Goal: Transaction & Acquisition: Purchase product/service

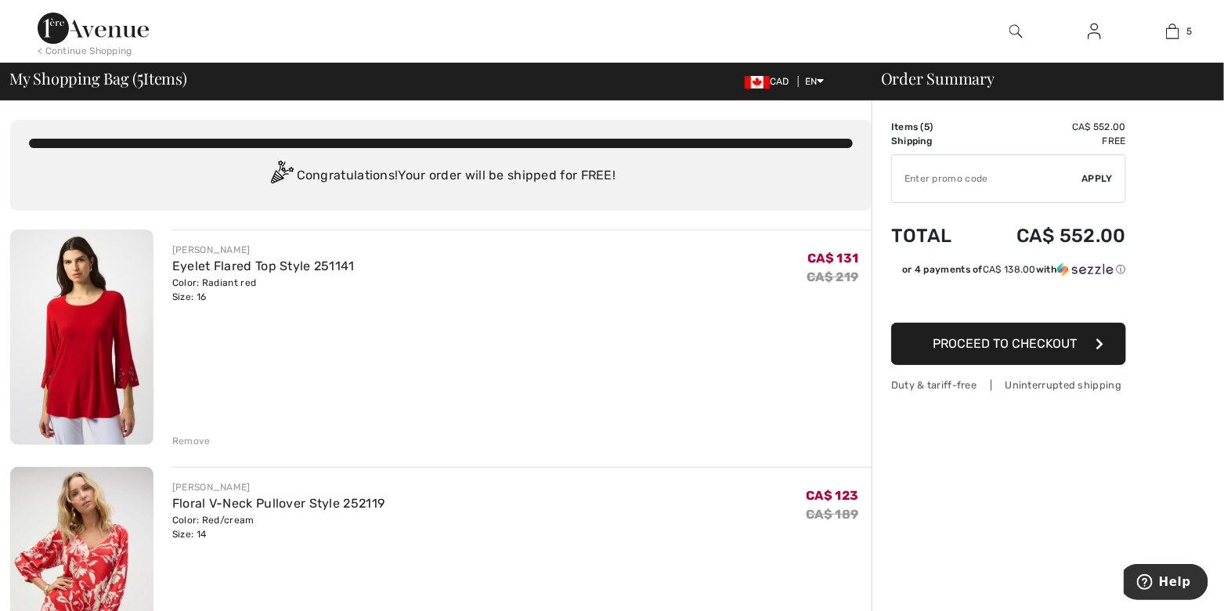
click at [202, 448] on div "Remove" at bounding box center [191, 441] width 38 height 14
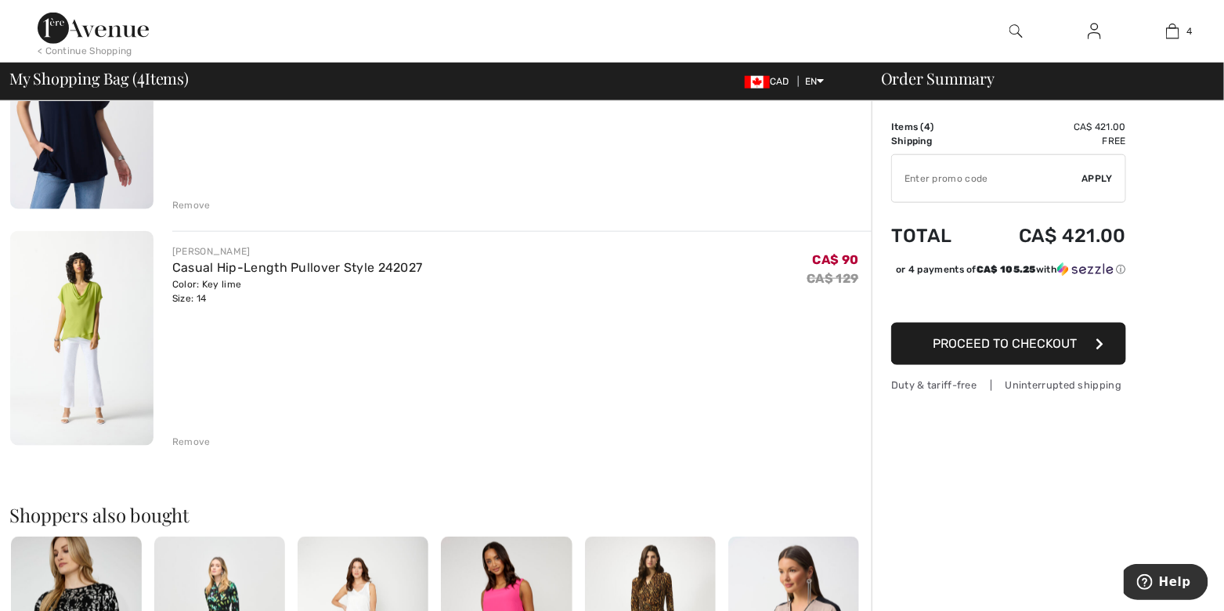
scroll to position [734, 0]
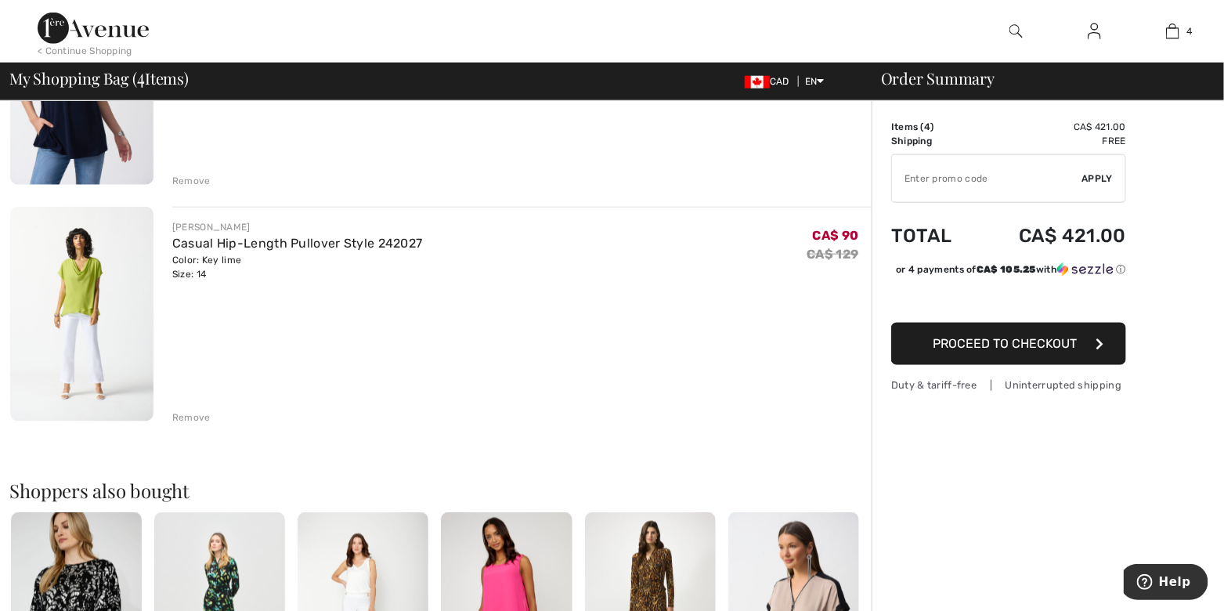
click at [211, 425] on div "Remove" at bounding box center [191, 418] width 38 height 14
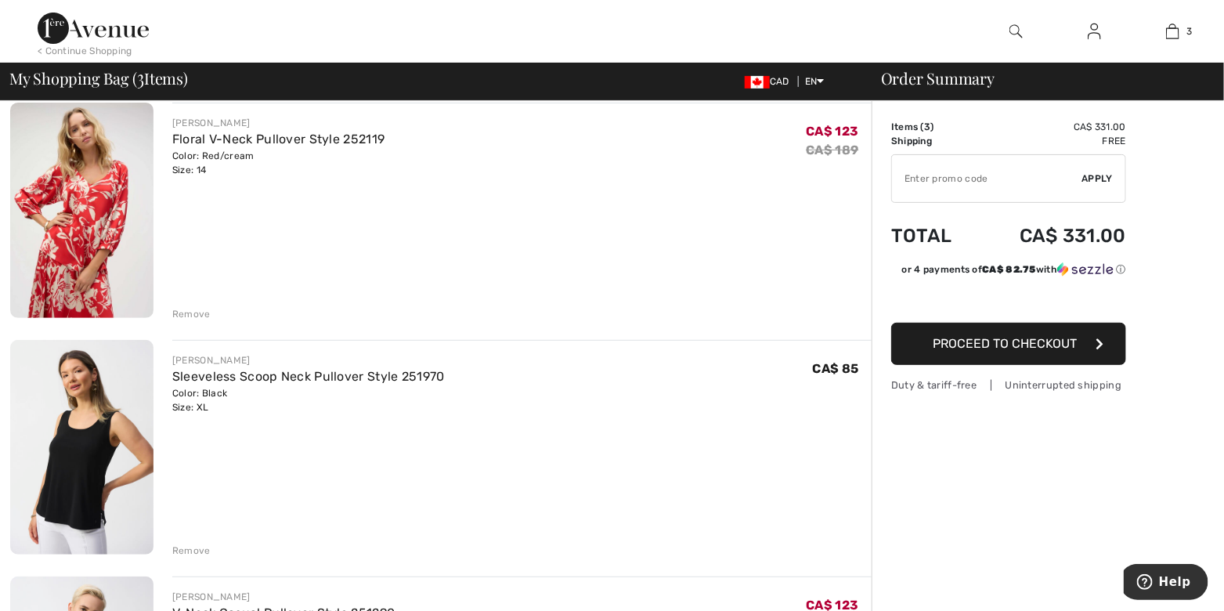
scroll to position [81, 0]
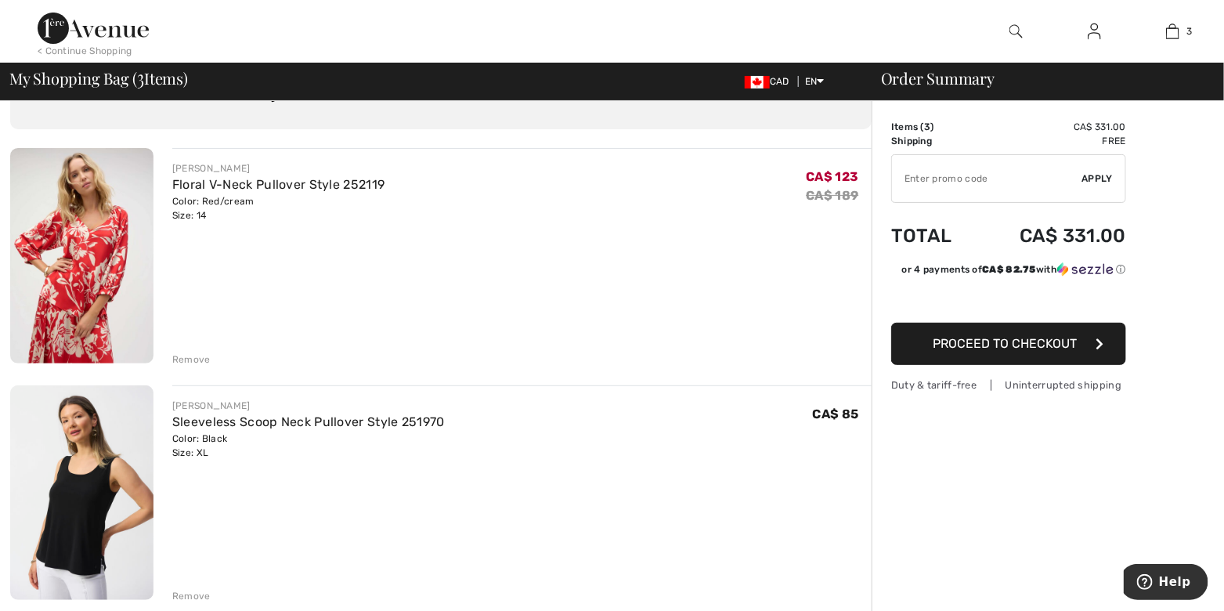
click at [96, 303] on img at bounding box center [81, 255] width 143 height 215
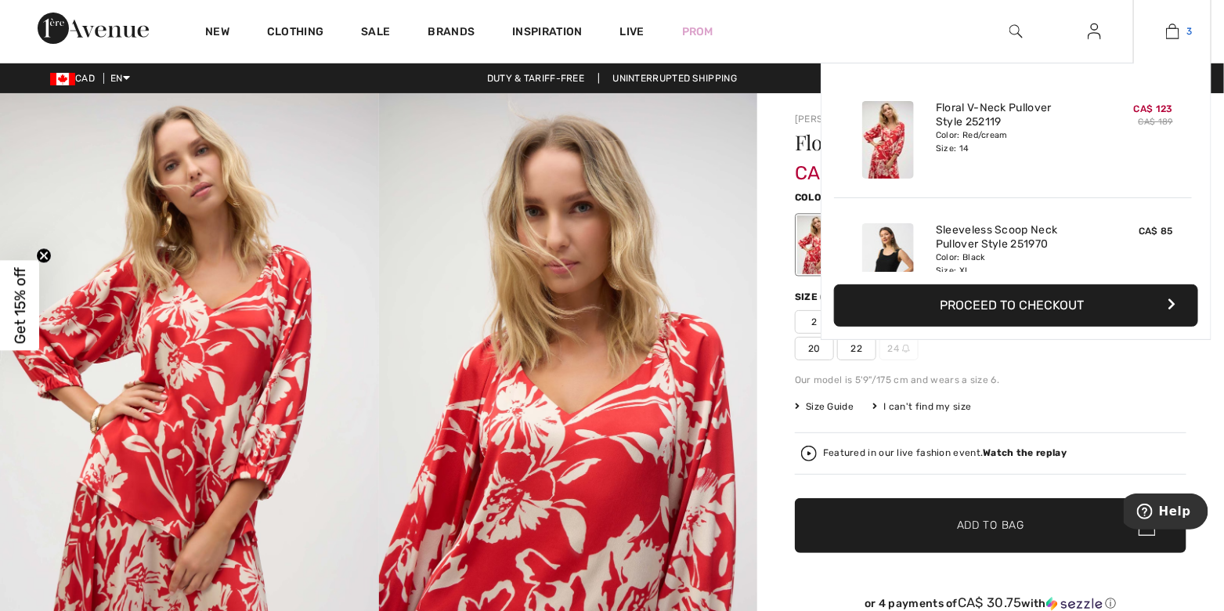
click at [1172, 28] on img at bounding box center [1172, 31] width 13 height 19
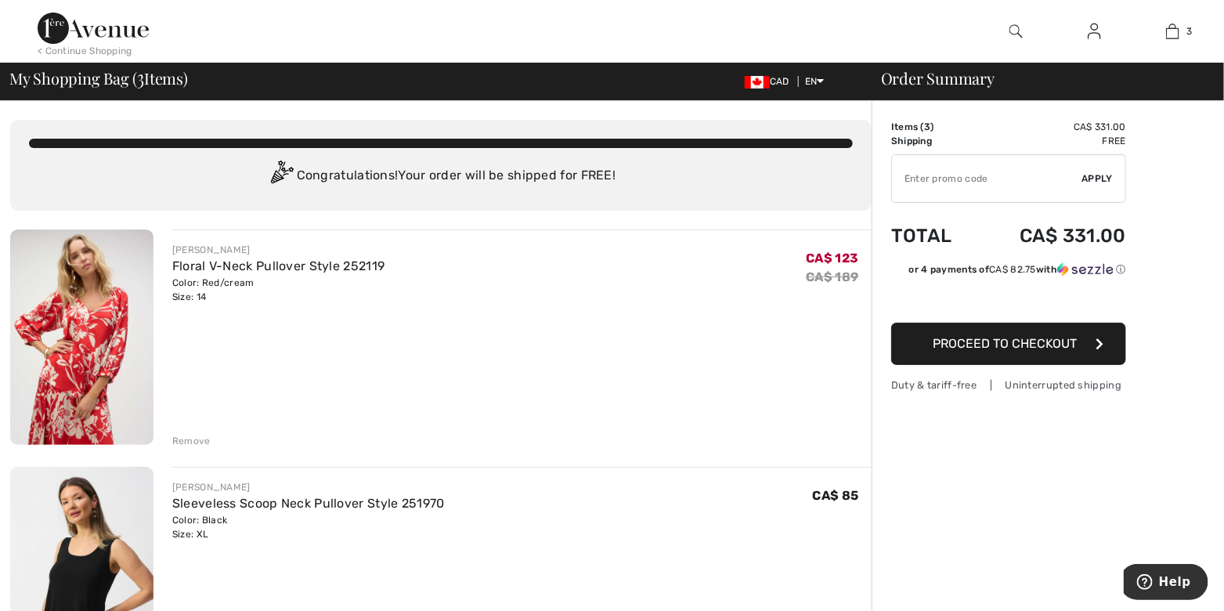
click at [1009, 351] on span "Proceed to Checkout" at bounding box center [1005, 343] width 144 height 15
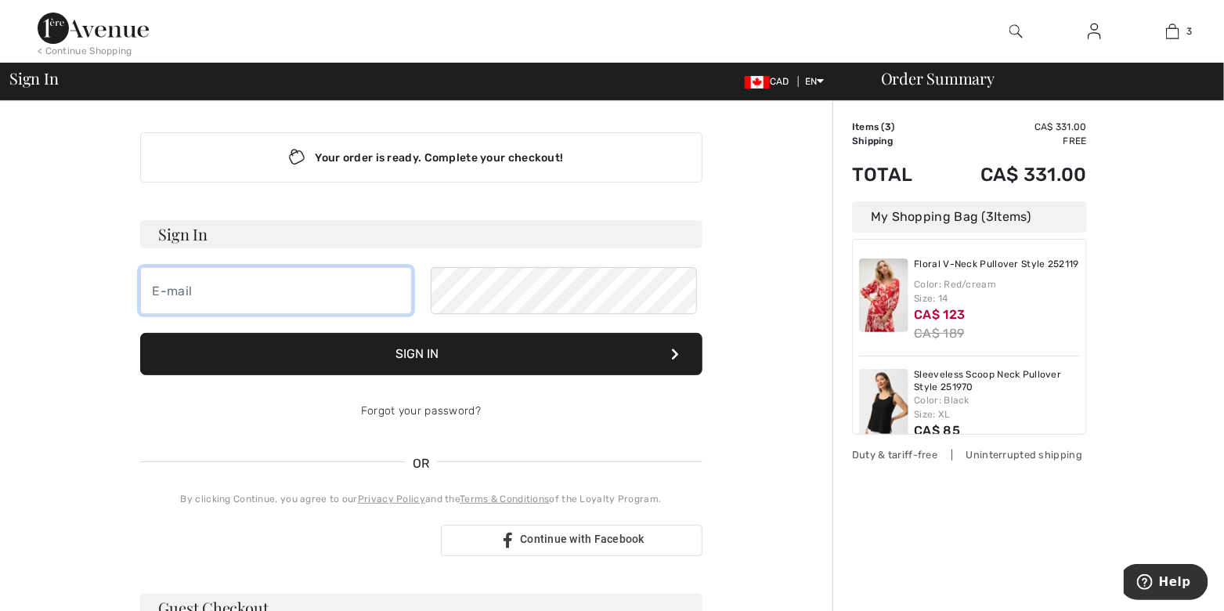
click at [298, 314] on input "email" at bounding box center [276, 290] width 272 height 47
type input "vslagill@mnsi.net"
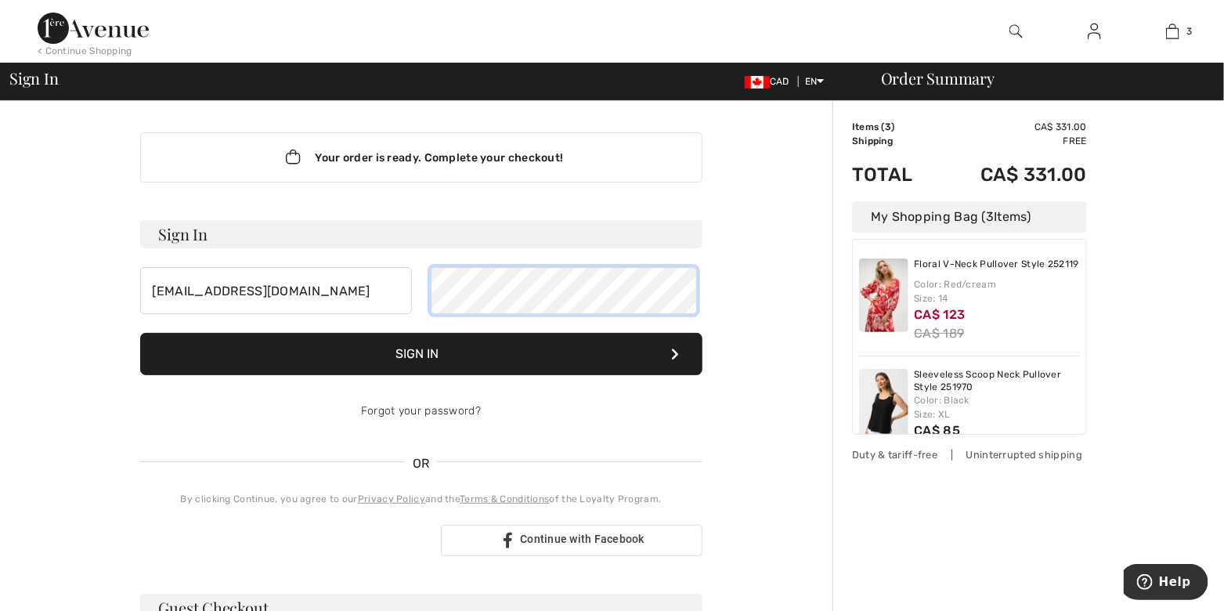
click at [140, 333] on button "Sign In" at bounding box center [421, 354] width 562 height 42
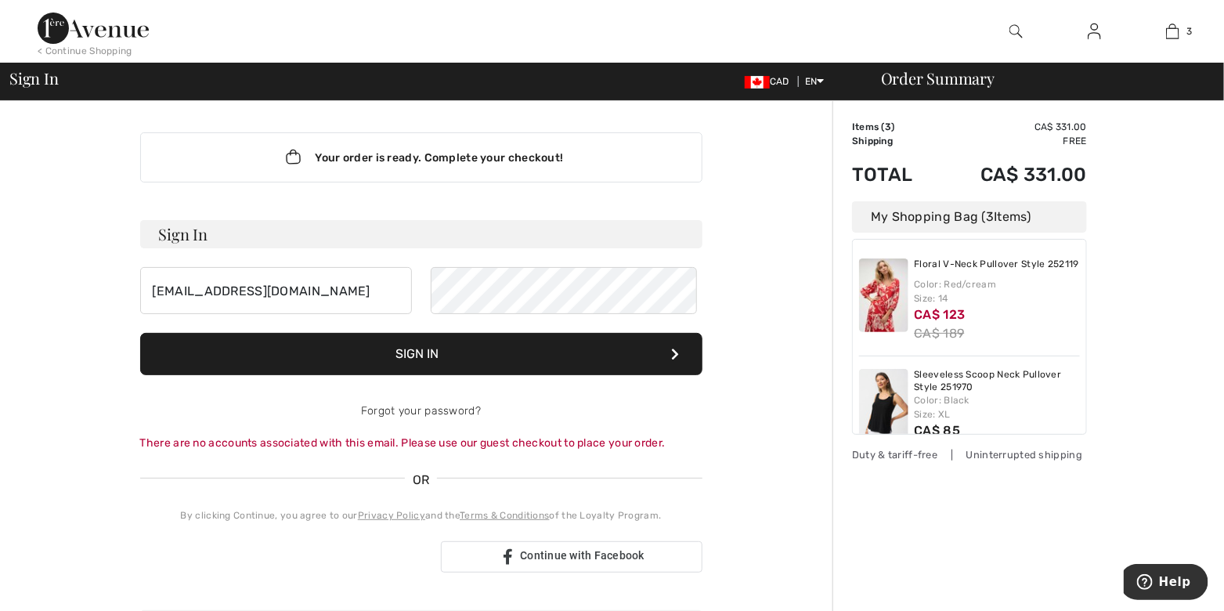
click at [441, 375] on button "Sign In" at bounding box center [421, 354] width 562 height 42
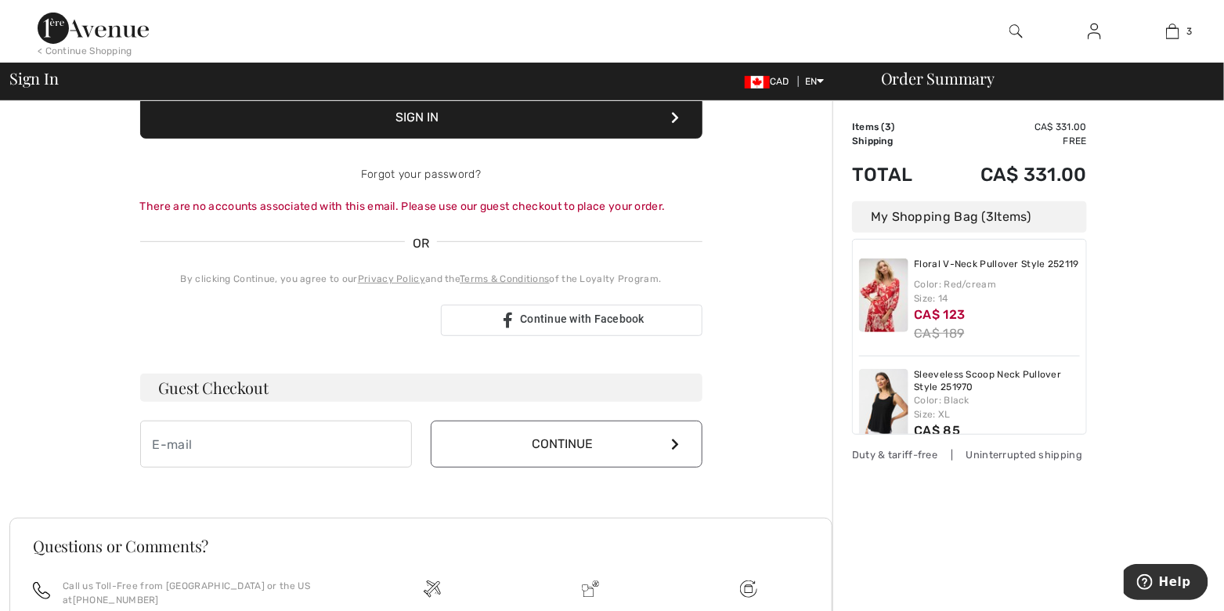
scroll to position [244, 0]
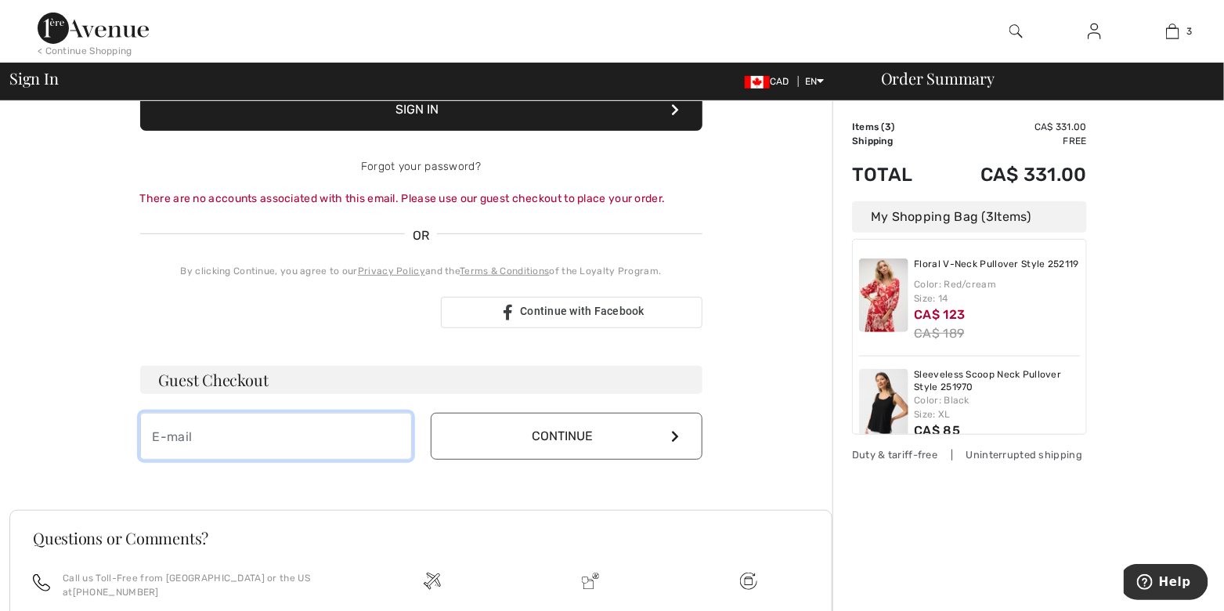
click at [325, 460] on input "email" at bounding box center [276, 436] width 272 height 47
click at [297, 460] on input "email" at bounding box center [276, 436] width 272 height 47
type input "vslagill@mnsi.net"
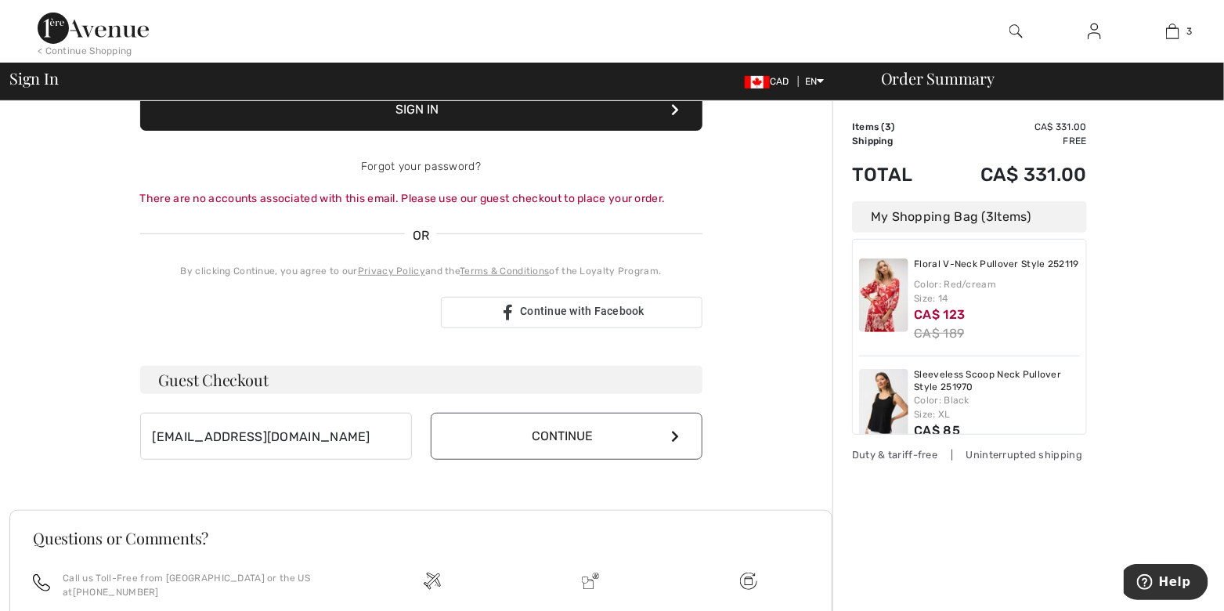
click at [552, 460] on button "Continue" at bounding box center [567, 436] width 272 height 47
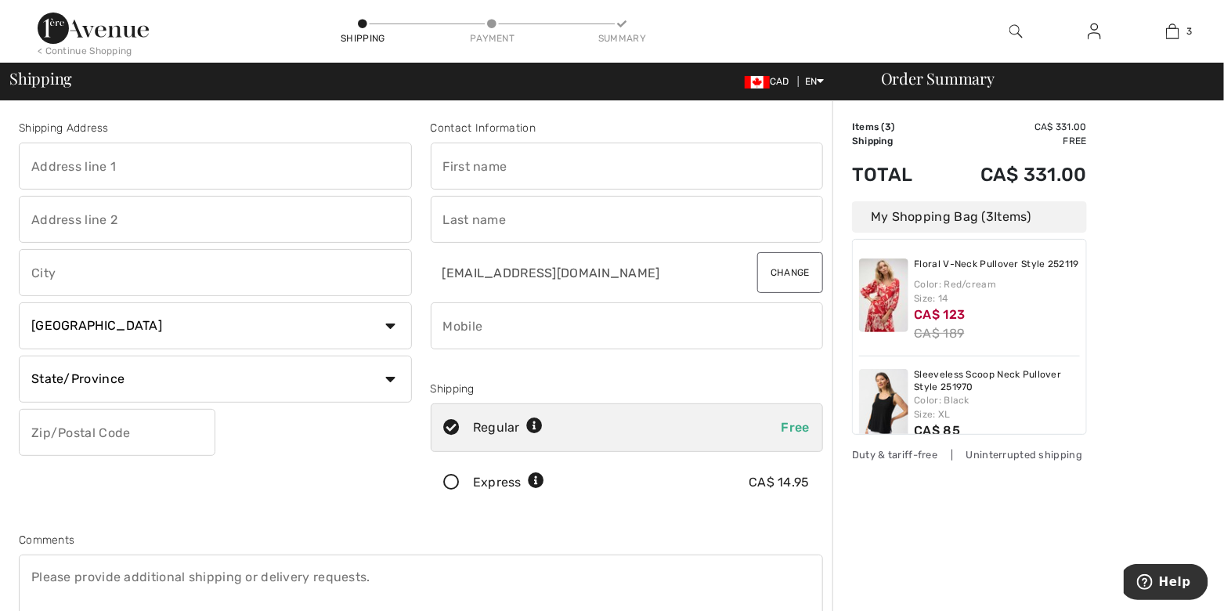
click at [215, 181] on input "text" at bounding box center [215, 166] width 393 height 47
type input "[STREET_ADDRESS]"
type input "Windsor"
select select "ON"
type input "N9E1X9"
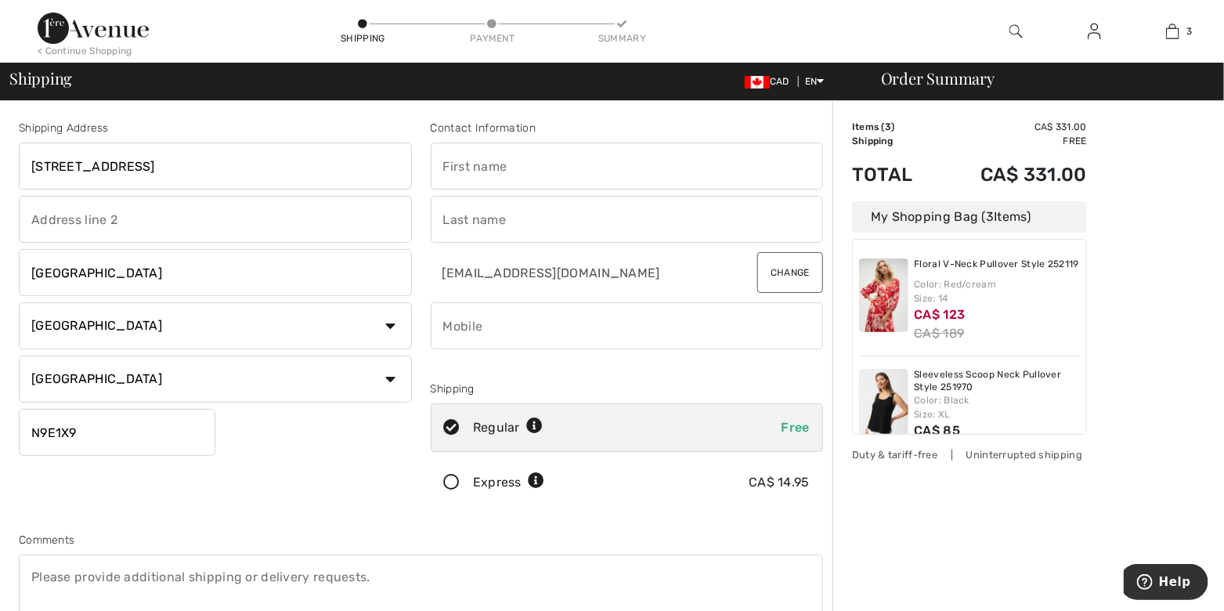
type input "Vicky"
type input "Smith"
type input "5199800280"
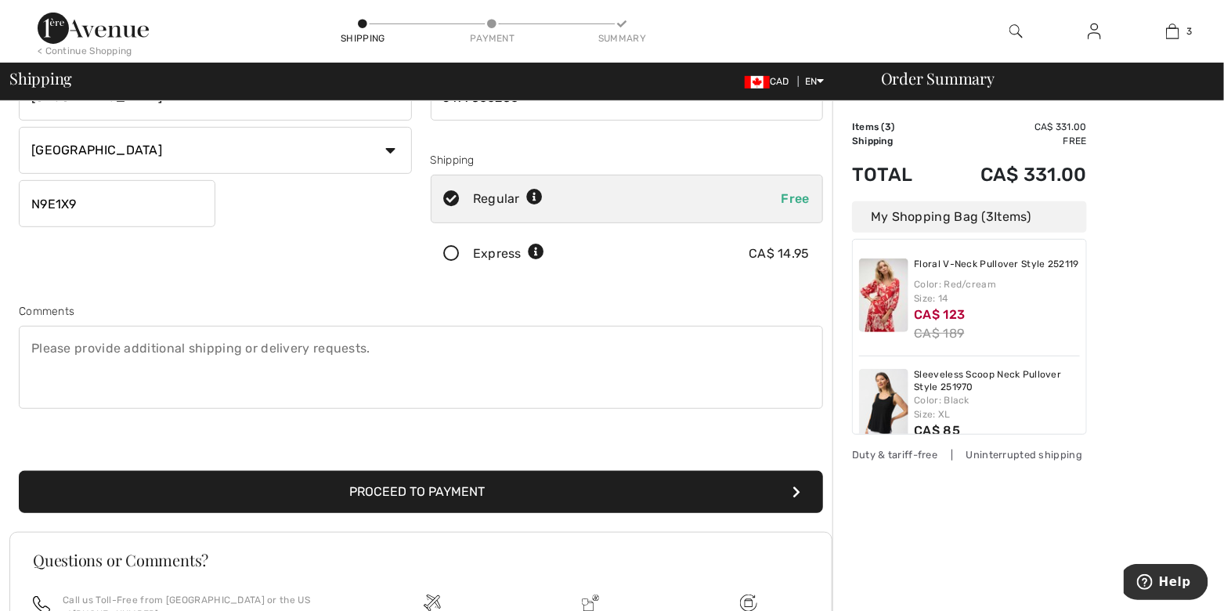
scroll to position [326, 0]
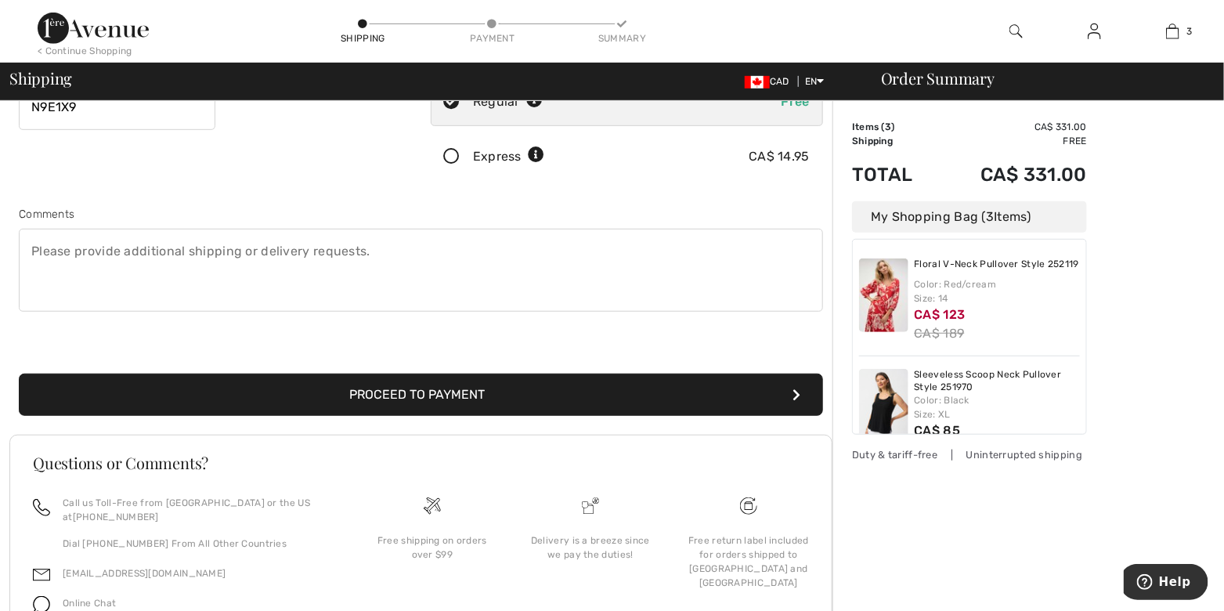
click at [470, 416] on button "Proceed to Payment" at bounding box center [421, 395] width 805 height 42
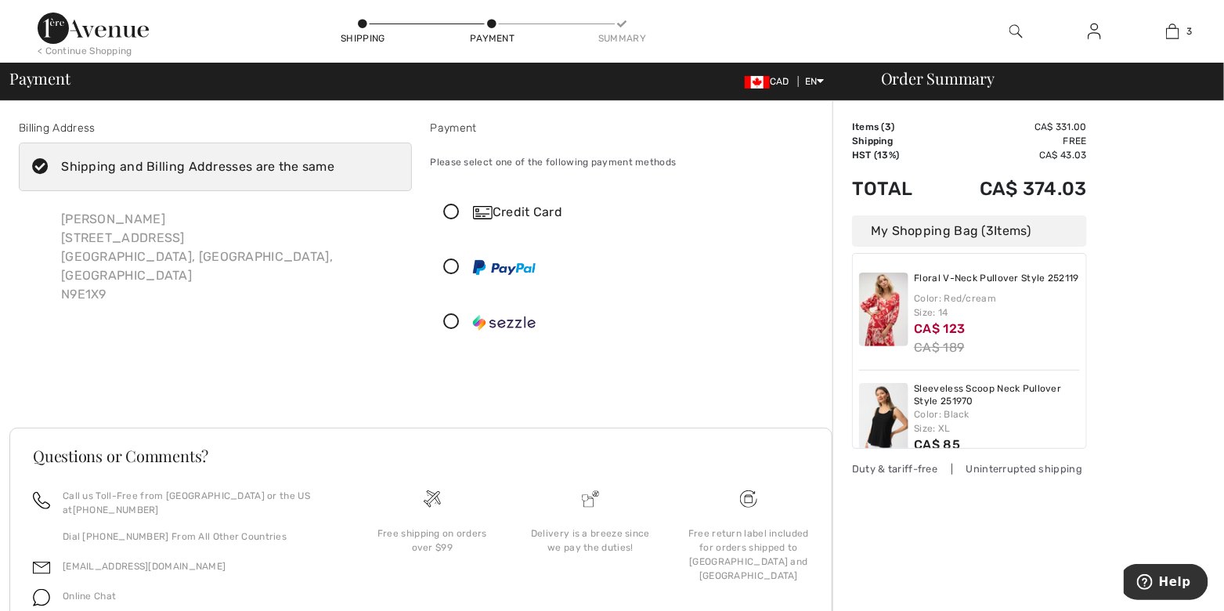
click at [458, 221] on icon at bounding box center [453, 212] width 42 height 16
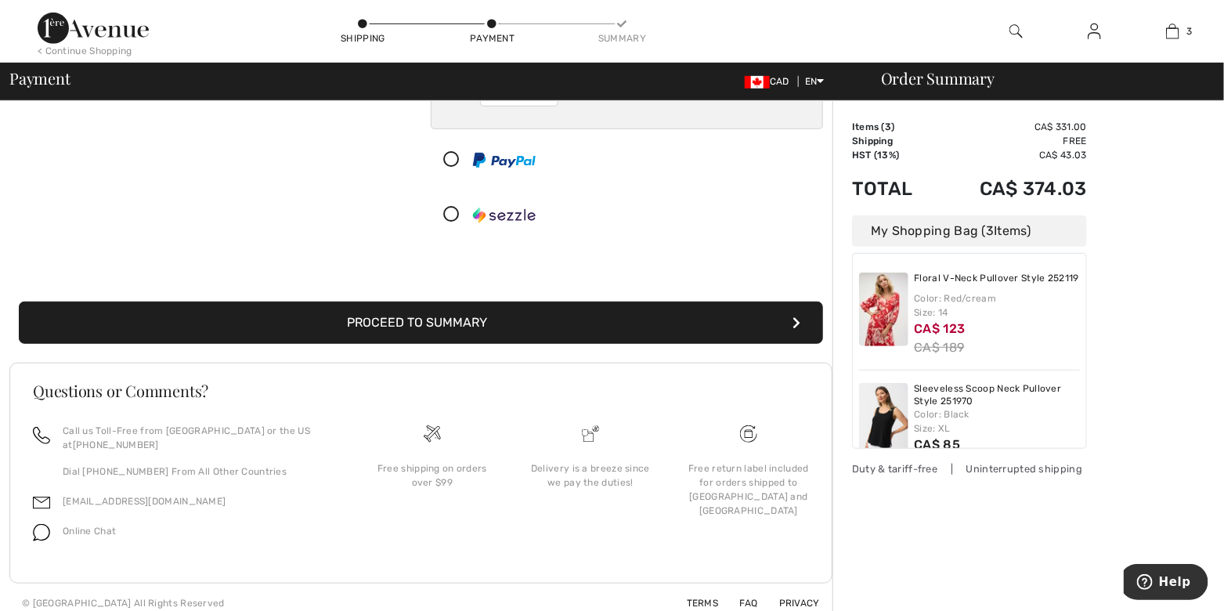
scroll to position [326, 0]
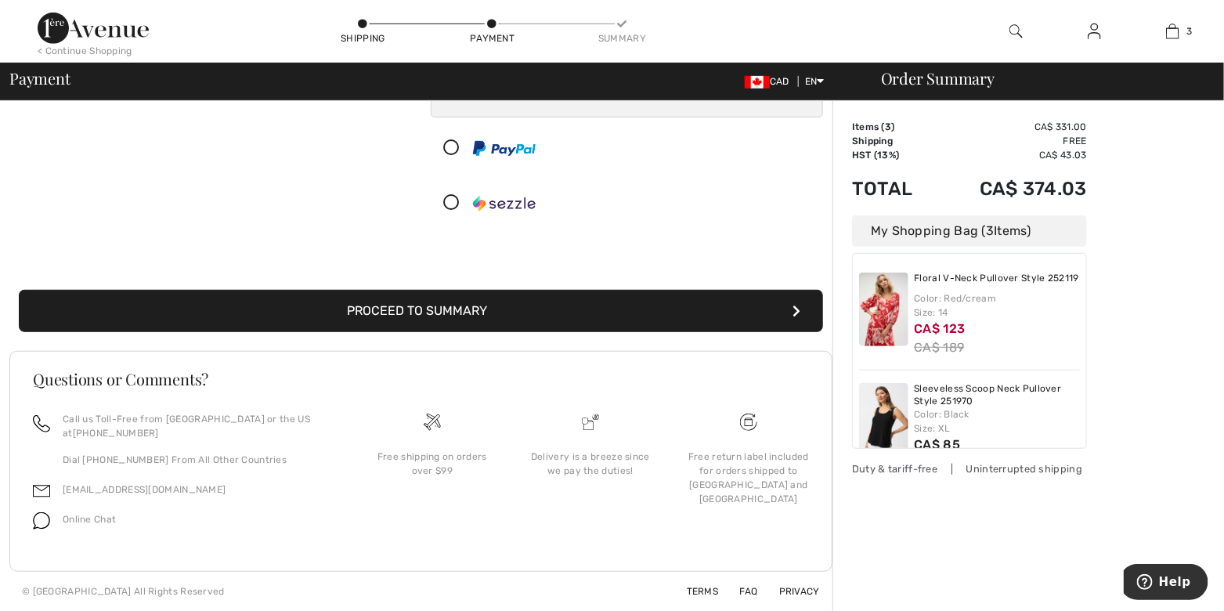
click at [463, 324] on button "Proceed to Summary" at bounding box center [421, 311] width 805 height 42
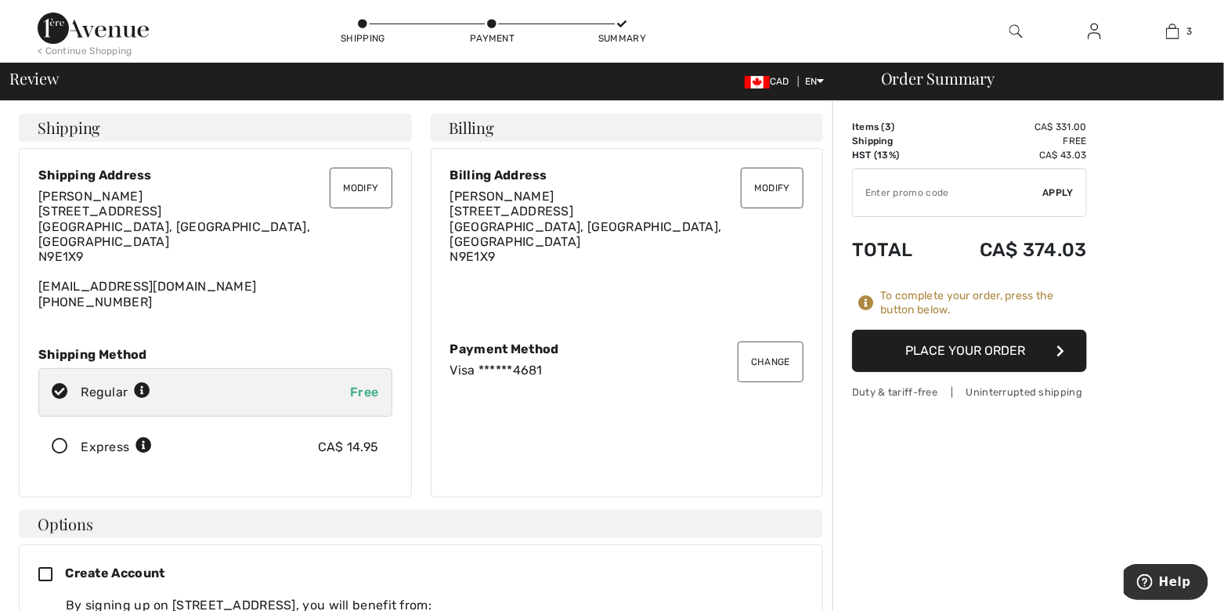
click at [898, 369] on button "Place Your Order" at bounding box center [969, 351] width 235 height 42
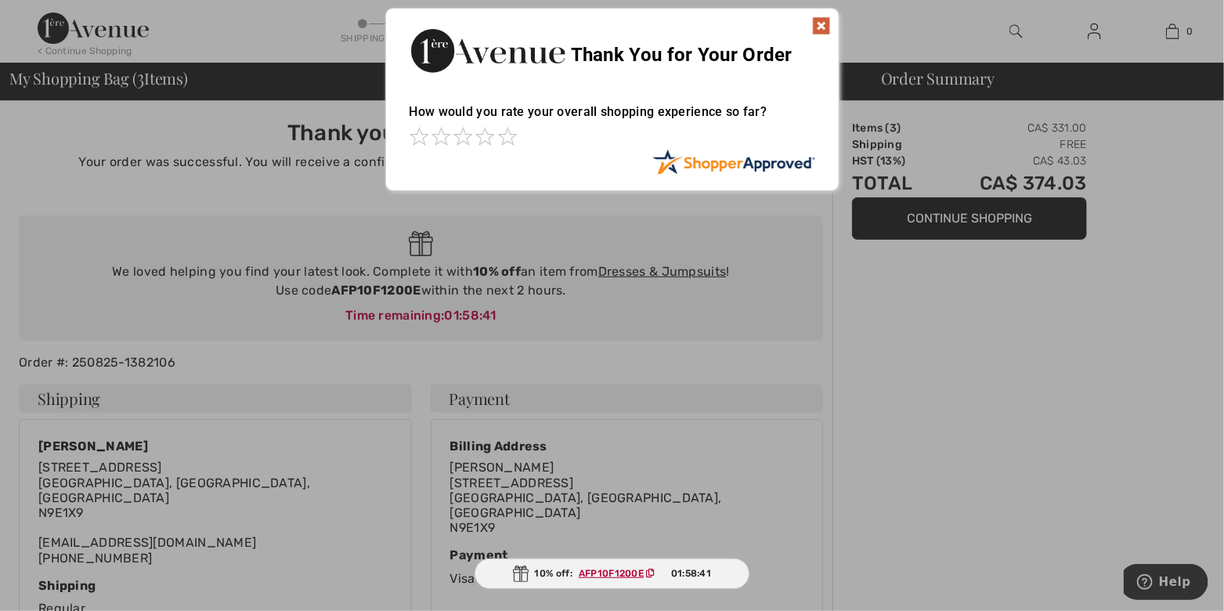
click at [816, 29] on img at bounding box center [821, 25] width 19 height 19
